Goal: Navigation & Orientation: Locate item on page

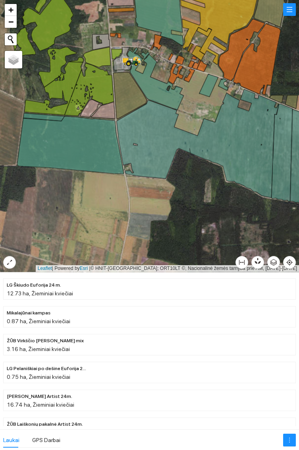
click at [82, 145] on icon at bounding box center [70, 145] width 107 height 58
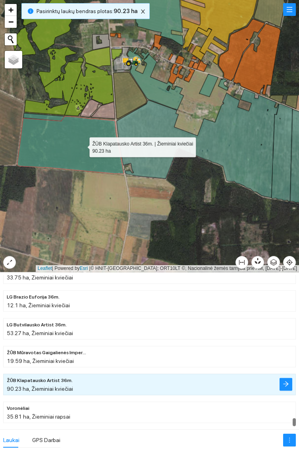
click at [54, 116] on icon at bounding box center [43, 117] width 41 height 8
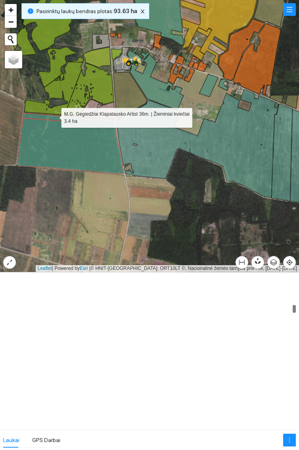
scroll to position [1721, 0]
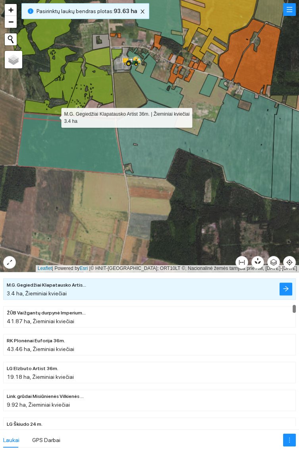
click at [235, 151] on icon at bounding box center [197, 143] width 163 height 109
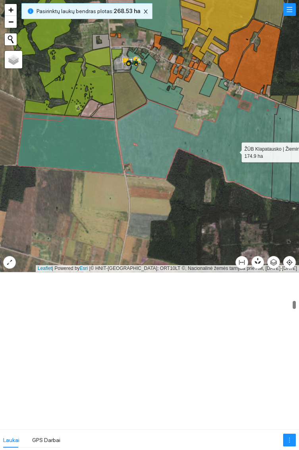
scroll to position [1499, 0]
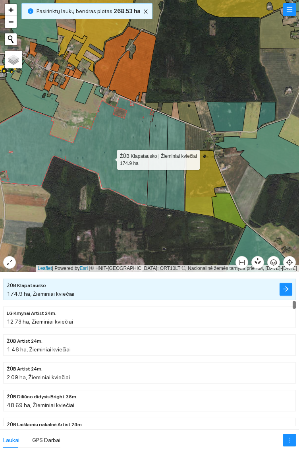
click at [155, 192] on icon at bounding box center [157, 159] width 21 height 97
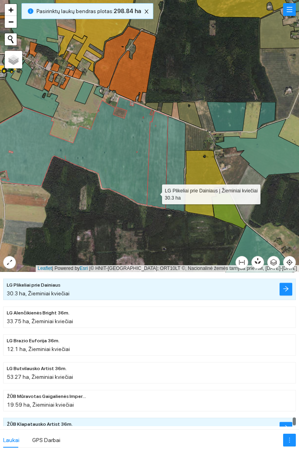
click at [177, 162] on icon at bounding box center [176, 163] width 20 height 95
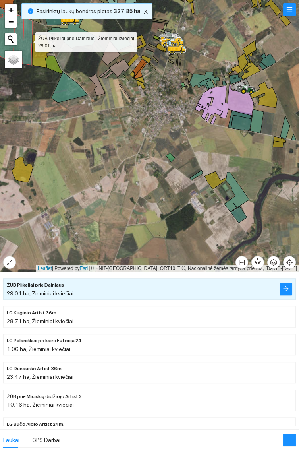
click at [242, 215] on icon at bounding box center [239, 214] width 16 height 17
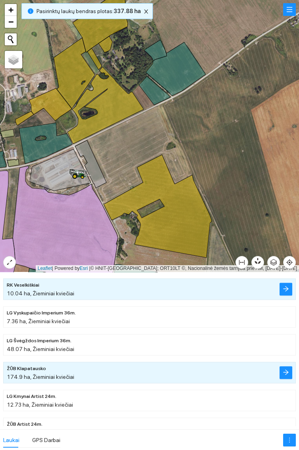
click at [181, 74] on icon at bounding box center [176, 69] width 60 height 54
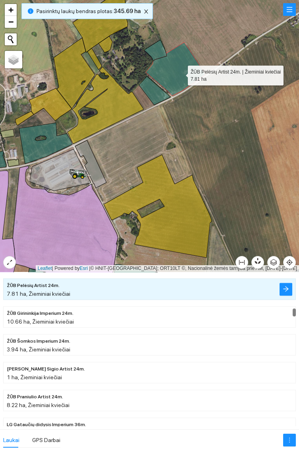
click at [160, 52] on icon at bounding box center [156, 50] width 22 height 21
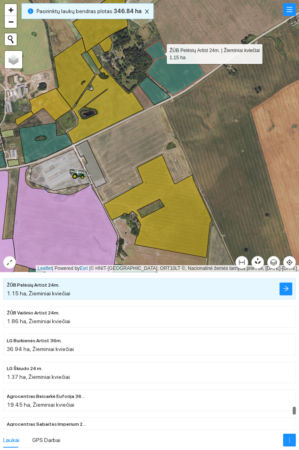
click at [156, 93] on icon at bounding box center [154, 90] width 31 height 29
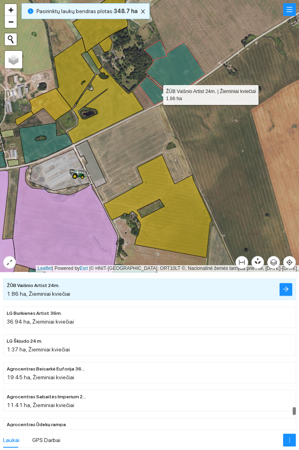
click at [41, 150] on icon at bounding box center [45, 143] width 53 height 41
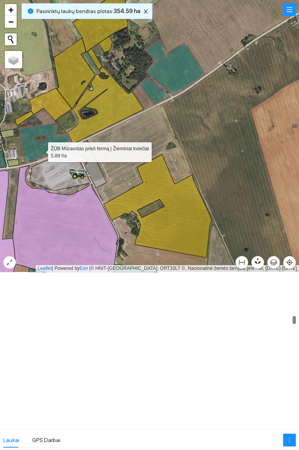
scroll to position [2361, 0]
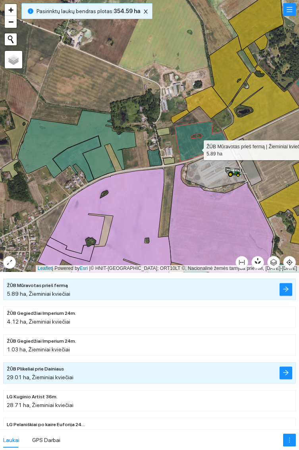
click at [155, 156] on icon at bounding box center [154, 157] width 14 height 17
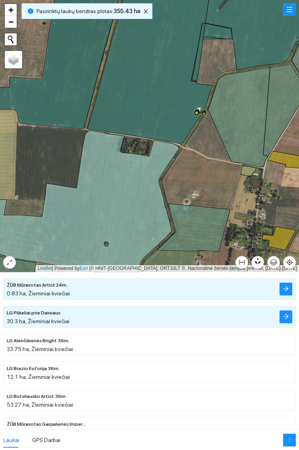
click at [62, 90] on icon at bounding box center [48, 51] width 156 height 156
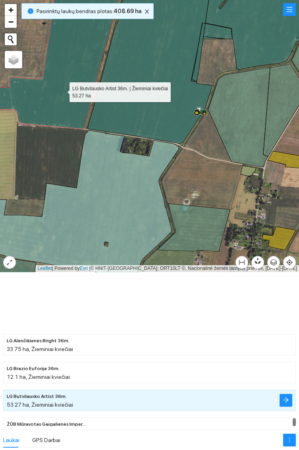
scroll to position [8233, 0]
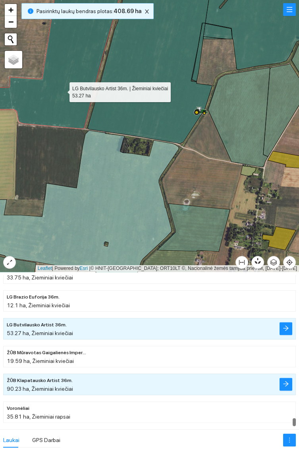
click at [151, 58] on icon at bounding box center [150, 58] width 125 height 171
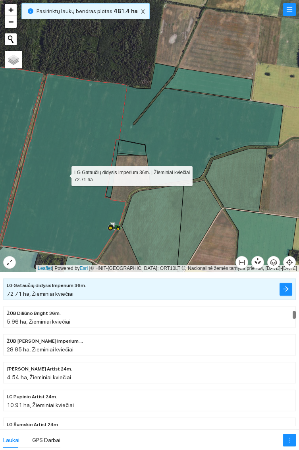
click at [218, 129] on icon at bounding box center [201, 124] width 164 height 123
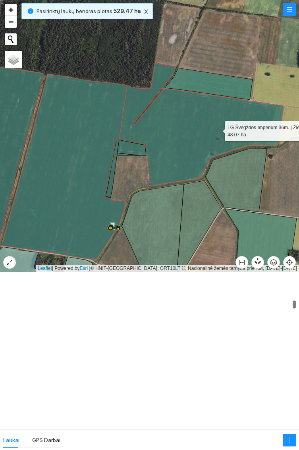
scroll to position [1471, 0]
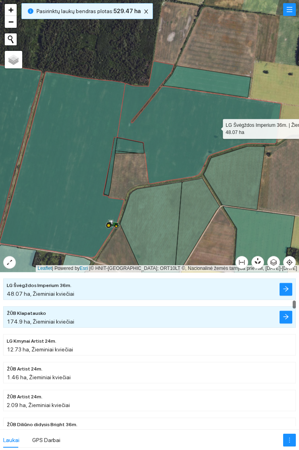
click at [222, 81] on icon at bounding box center [207, 82] width 88 height 32
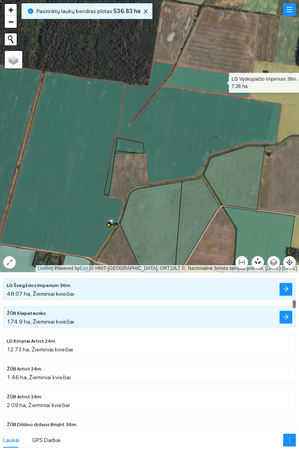
scroll to position [1443, 0]
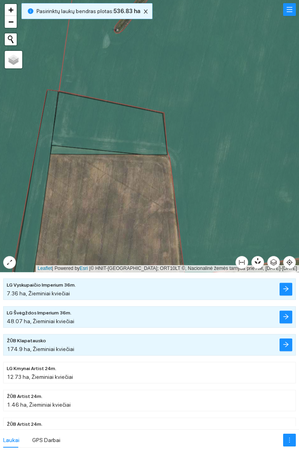
click at [123, 126] on icon at bounding box center [109, 123] width 116 height 63
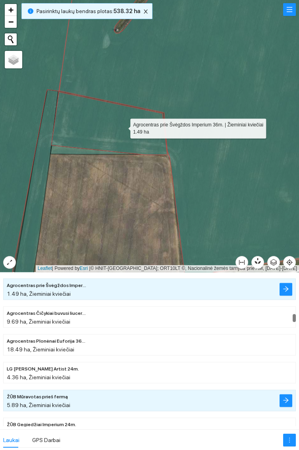
click at [40, 200] on icon at bounding box center [33, 194] width 49 height 210
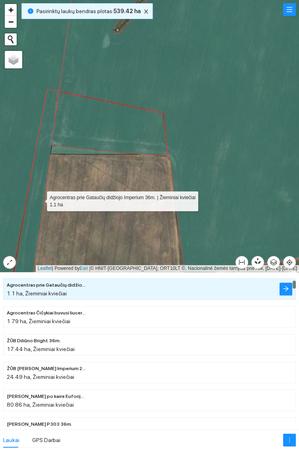
click at [69, 151] on icon at bounding box center [95, 149] width 90 height 9
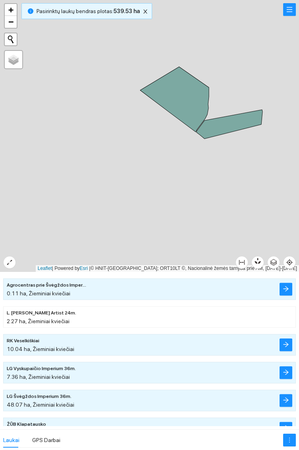
click at [178, 96] on icon at bounding box center [174, 99] width 69 height 65
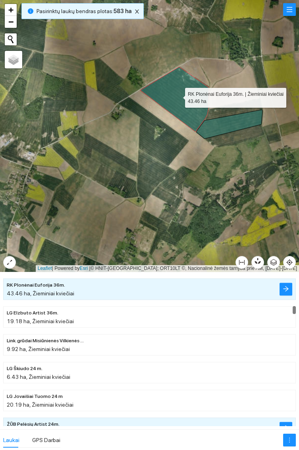
click at [232, 126] on icon at bounding box center [230, 124] width 66 height 29
